Goal: Task Accomplishment & Management: Use online tool/utility

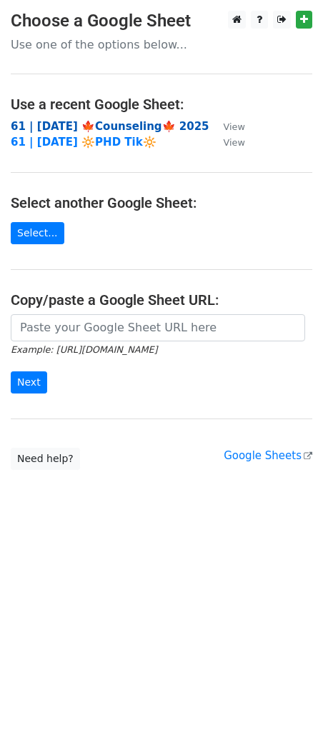
click at [64, 123] on strong "61 | oct 2 🍁Counseling🍁 2025" at bounding box center [110, 126] width 199 height 13
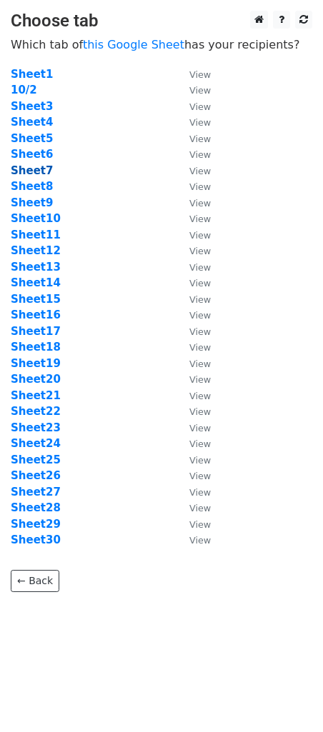
click at [44, 166] on strong "Sheet7" at bounding box center [32, 170] width 42 height 13
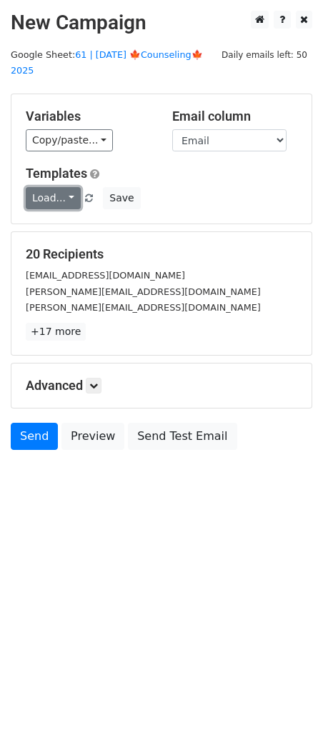
click at [49, 192] on link "Load..." at bounding box center [53, 198] width 55 height 22
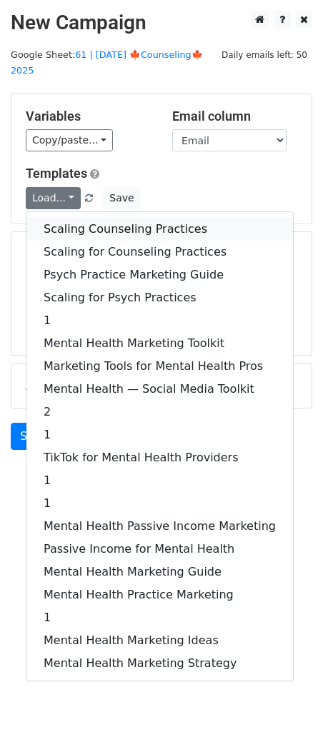
click at [86, 218] on link "Scaling Counseling Practices" at bounding box center [159, 229] width 266 height 23
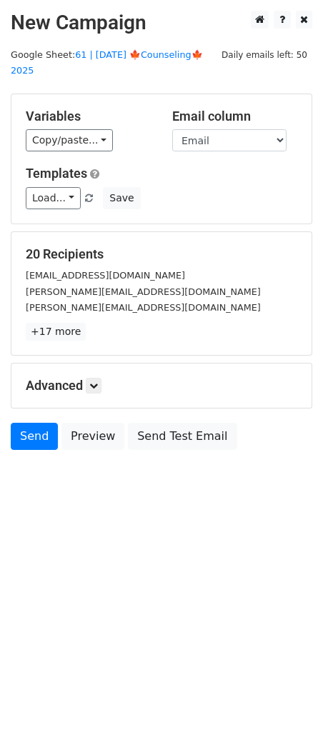
click at [110, 378] on h5 "Advanced" at bounding box center [161, 386] width 271 height 16
click at [98, 381] on icon at bounding box center [93, 385] width 9 height 9
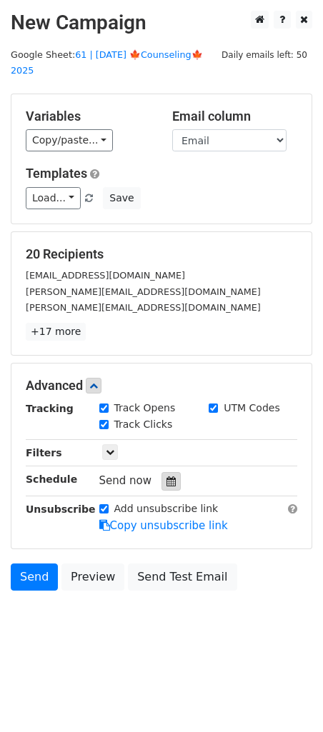
click at [161, 472] on div at bounding box center [170, 481] width 19 height 19
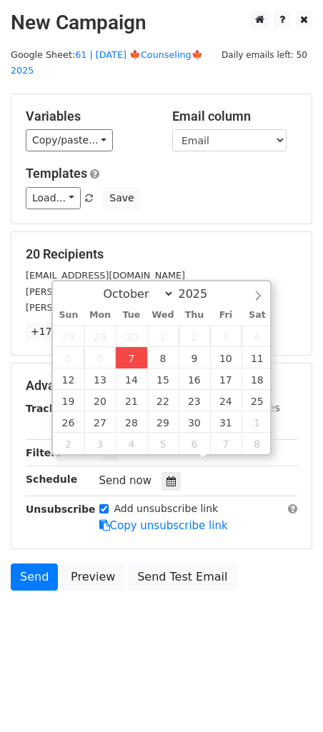
type input "2025-10-07 12:00"
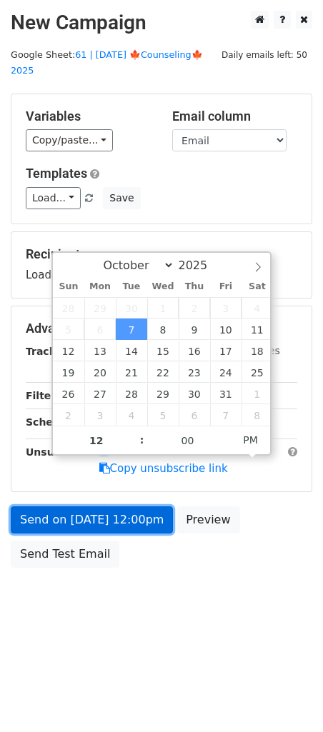
click at [145, 506] on link "Send on Oct 7 at 12:00pm" at bounding box center [92, 519] width 162 height 27
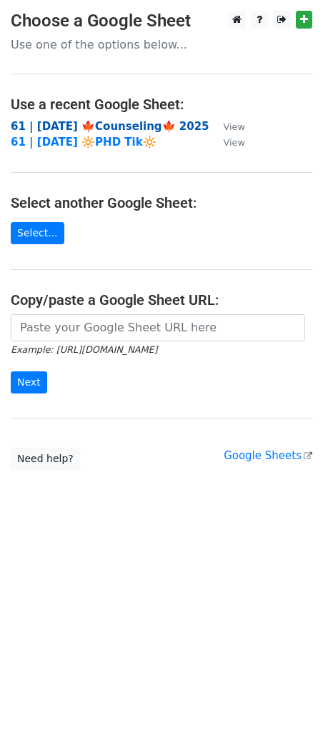
click at [33, 125] on strong "61 | oct 2 🍁Counseling🍁 2025" at bounding box center [110, 126] width 199 height 13
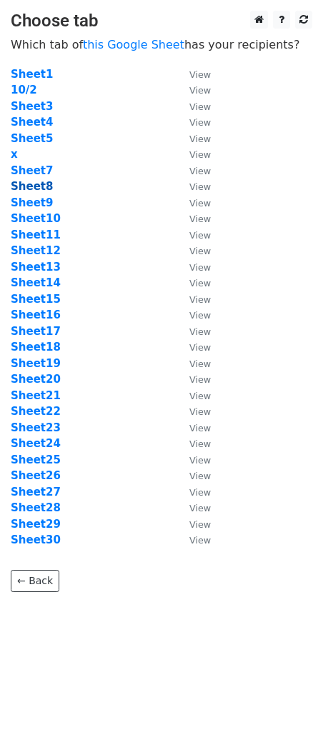
click at [38, 190] on strong "Sheet8" at bounding box center [32, 186] width 42 height 13
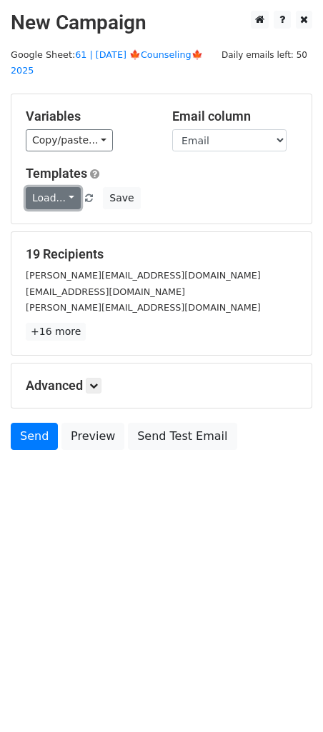
click at [57, 187] on link "Load..." at bounding box center [53, 198] width 55 height 22
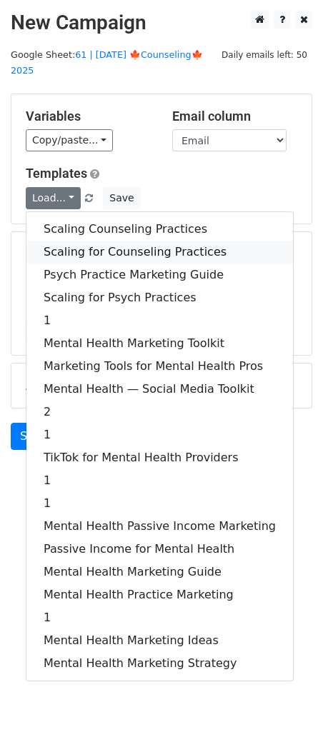
click at [77, 241] on link "Scaling for Counseling Practices" at bounding box center [159, 252] width 266 height 23
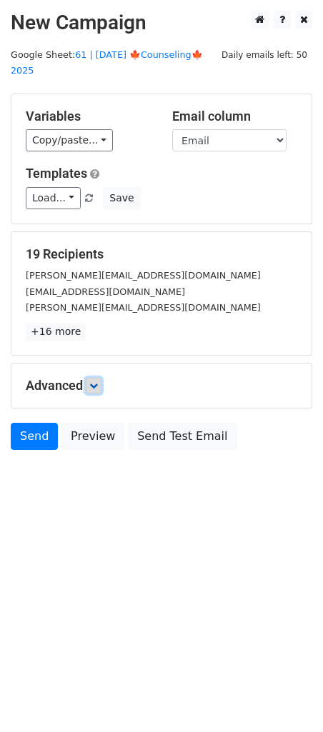
click at [101, 378] on link at bounding box center [94, 386] width 16 height 16
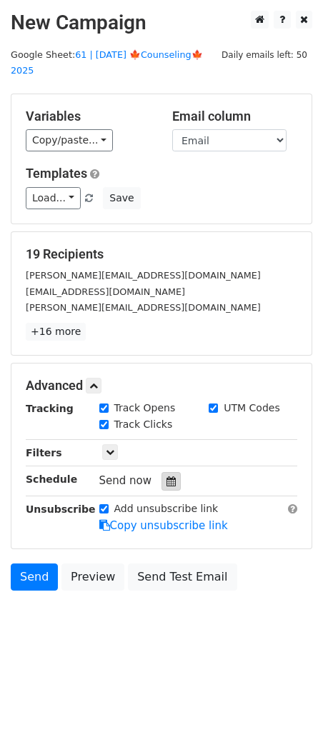
click at [166, 476] on icon at bounding box center [170, 481] width 9 height 10
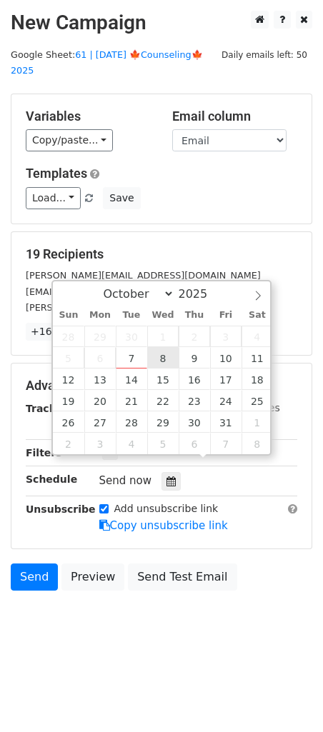
type input "2025-10-08 12:00"
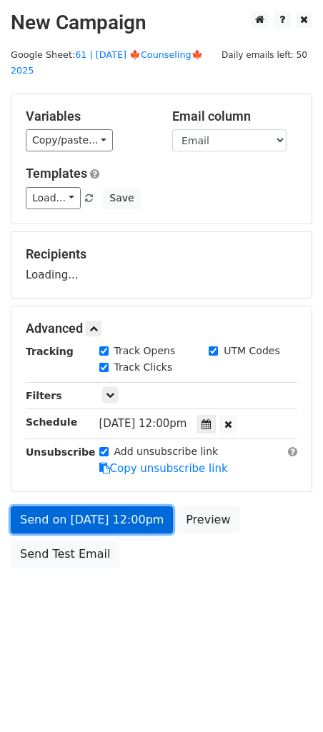
click at [117, 506] on link "Send on Oct 8 at 12:00pm" at bounding box center [92, 519] width 162 height 27
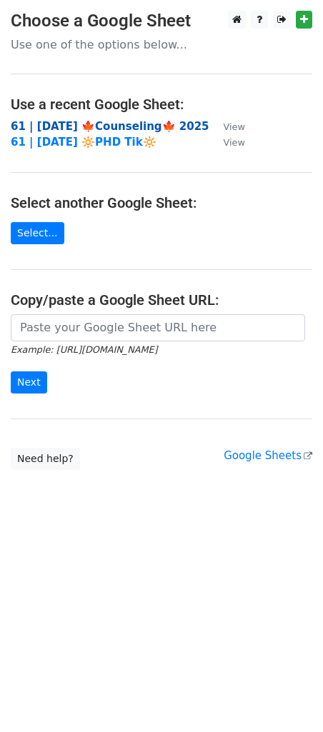
click at [120, 124] on strong "61 | [DATE] 🍁Counseling🍁 2025" at bounding box center [110, 126] width 199 height 13
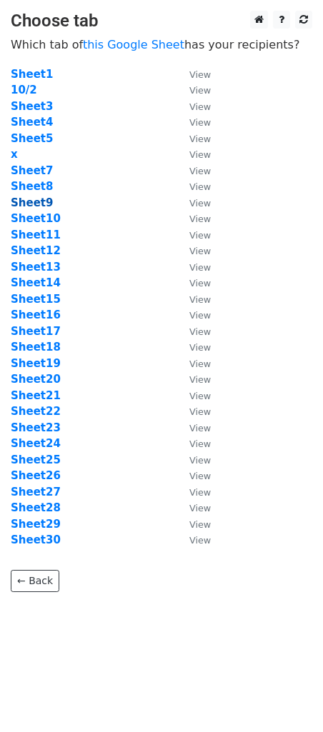
click at [43, 206] on strong "Sheet9" at bounding box center [32, 202] width 42 height 13
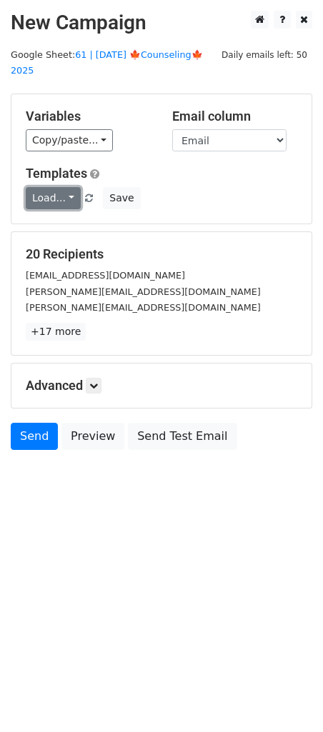
click at [54, 187] on link "Load..." at bounding box center [53, 198] width 55 height 22
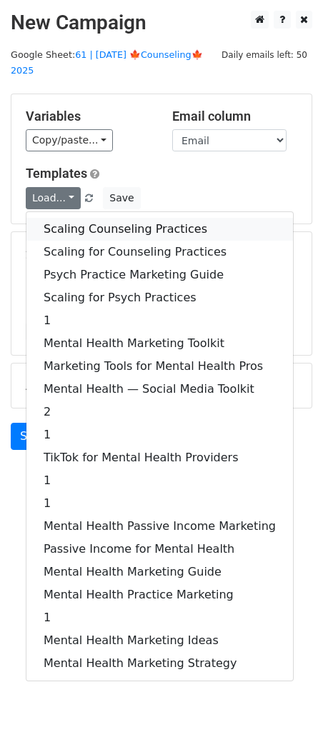
click at [104, 218] on link "Scaling Counseling Practices" at bounding box center [159, 229] width 266 height 23
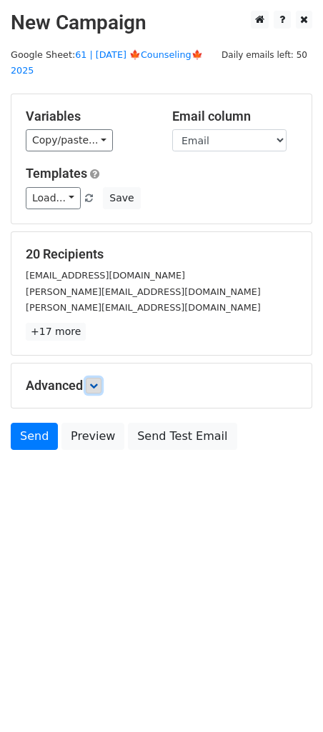
click at [94, 381] on icon at bounding box center [93, 385] width 9 height 9
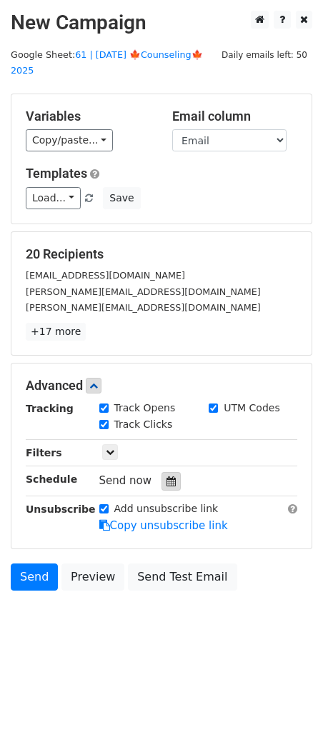
click at [168, 476] on icon at bounding box center [170, 481] width 9 height 10
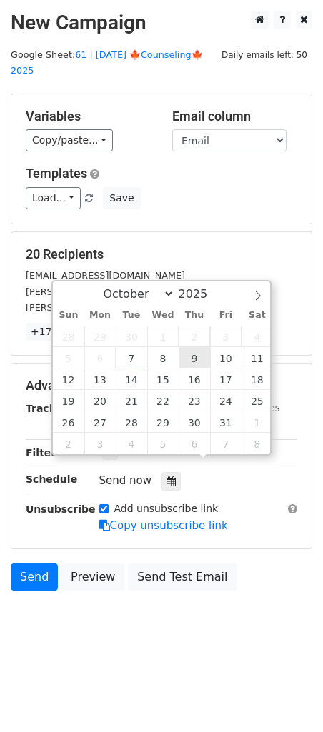
type input "[DATE] 12:00"
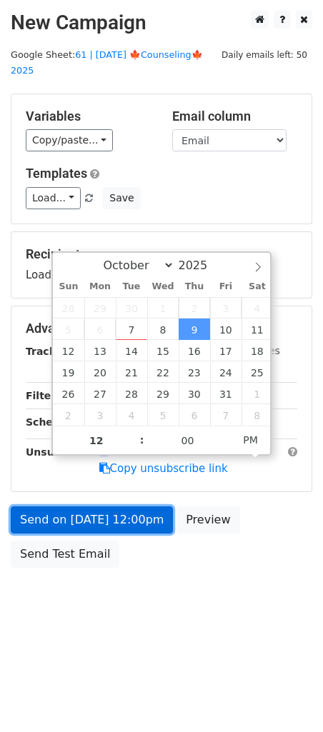
click at [135, 506] on link "Send on [DATE] 12:00pm" at bounding box center [92, 519] width 162 height 27
